Goal: Information Seeking & Learning: Learn about a topic

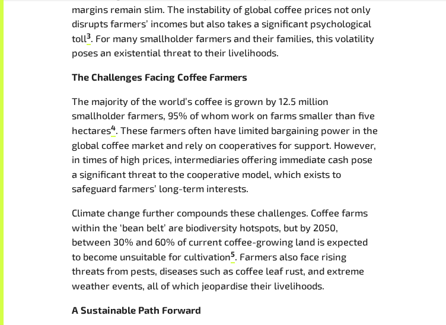
scroll to position [713, 0]
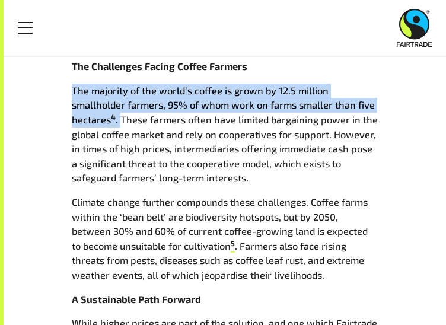
drag, startPoint x: 72, startPoint y: 90, endPoint x: 123, endPoint y: 117, distance: 57.6
click at [123, 118] on p "The majority of the world’s coffee is grown by 12.5 million smallholder farmers…" at bounding box center [225, 135] width 306 height 102
copy p "The majority of the world’s coffee is grown by 12.5 million smallholder farmers…"
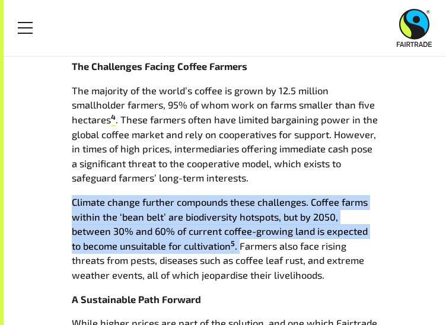
drag, startPoint x: 73, startPoint y: 202, endPoint x: 192, endPoint y: 251, distance: 128.5
click at [192, 251] on p "Climate change further compounds these challenges. Coffee farms within the ‘bea…" at bounding box center [225, 239] width 306 height 88
copy p "Climate change further compounds these challenges. Coffee farms within the ‘bea…"
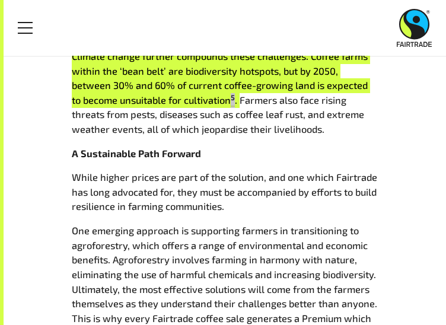
scroll to position [767, 0]
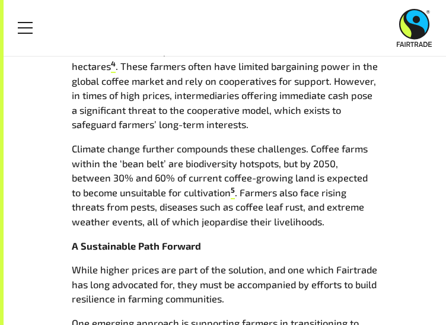
click at [140, 80] on p "The majority of the world’s coffee is grown by 12.5 million smallholder farmers…" at bounding box center [225, 81] width 306 height 102
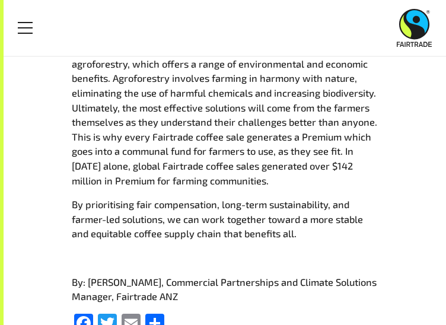
scroll to position [1044, 0]
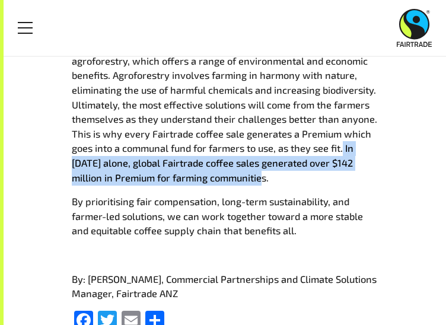
drag, startPoint x: 342, startPoint y: 150, endPoint x: 399, endPoint y: 179, distance: 64.5
copy p "In [DATE] alone, global Fairtrade coffee sales generated over $142 million in P…"
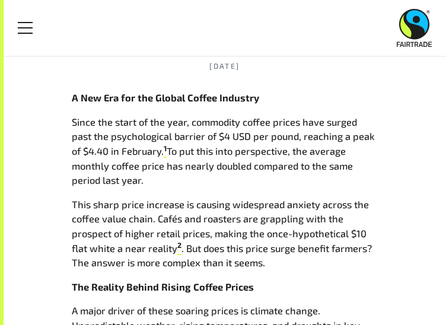
scroll to position [299, 0]
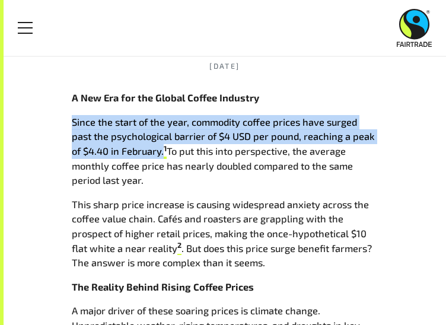
drag, startPoint x: 71, startPoint y: 122, endPoint x: 153, endPoint y: 152, distance: 86.6
copy p "Since the start of the year, commodity coffee prices have surged past the psych…"
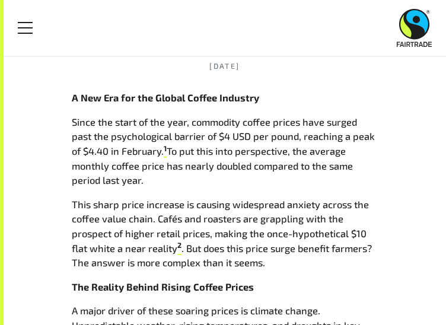
click at [270, 188] on p "Since the start of the year, commodity coffee prices have surged past the psych…" at bounding box center [225, 151] width 306 height 73
click at [270, 187] on p "Since the start of the year, commodity coffee prices have surged past the psych…" at bounding box center [225, 151] width 306 height 73
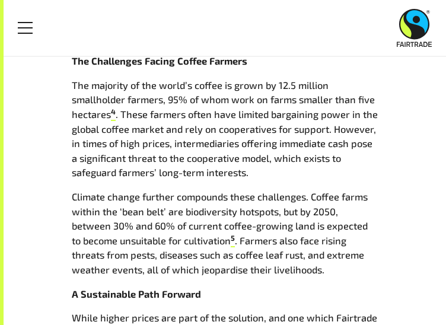
scroll to position [723, 0]
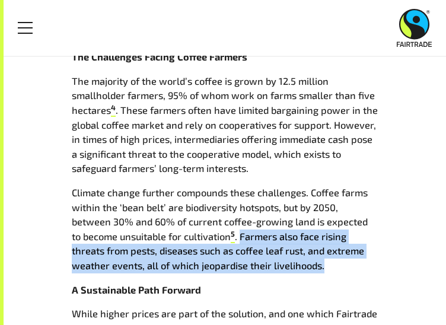
drag, startPoint x: 192, startPoint y: 237, endPoint x: 302, endPoint y: 265, distance: 113.3
click at [302, 265] on p "Climate change further compounds these challenges. Coffee farms within the ‘bea…" at bounding box center [225, 230] width 306 height 88
copy p "Farmers also face rising threats from pests, diseases such as coffee leaf rust,…"
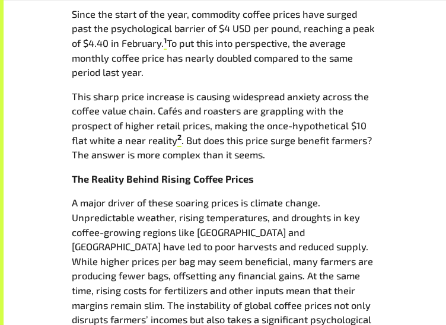
scroll to position [408, 0]
